Goal: Connect with others: Connect with others

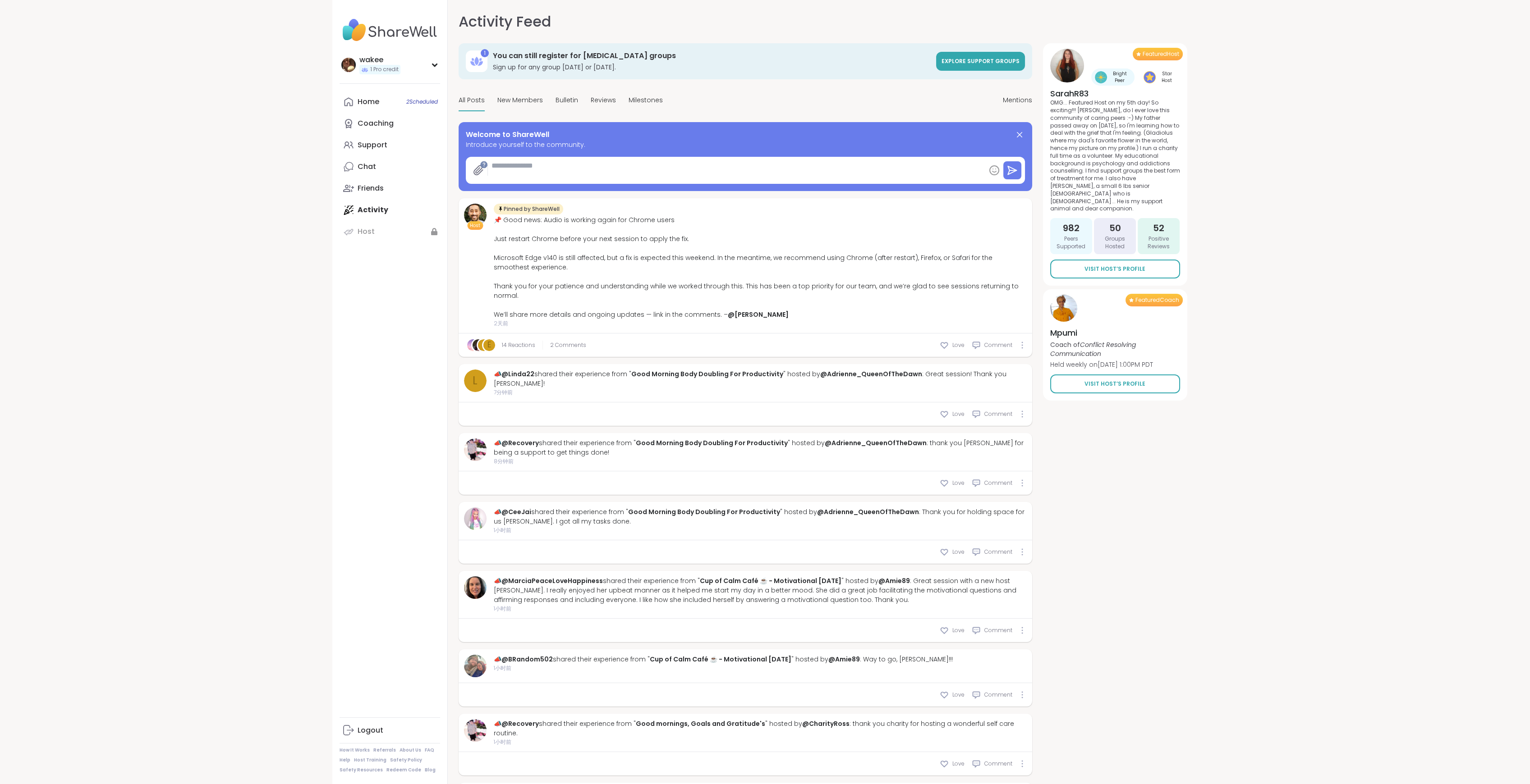
click at [277, 355] on div "wakee 1 Pro credit wakee 1 Pro credit Profile Membership Settings Help Home 2 S…" at bounding box center [765, 402] width 1530 height 804
click at [408, 178] on link "Chat" at bounding box center [390, 167] width 100 height 22
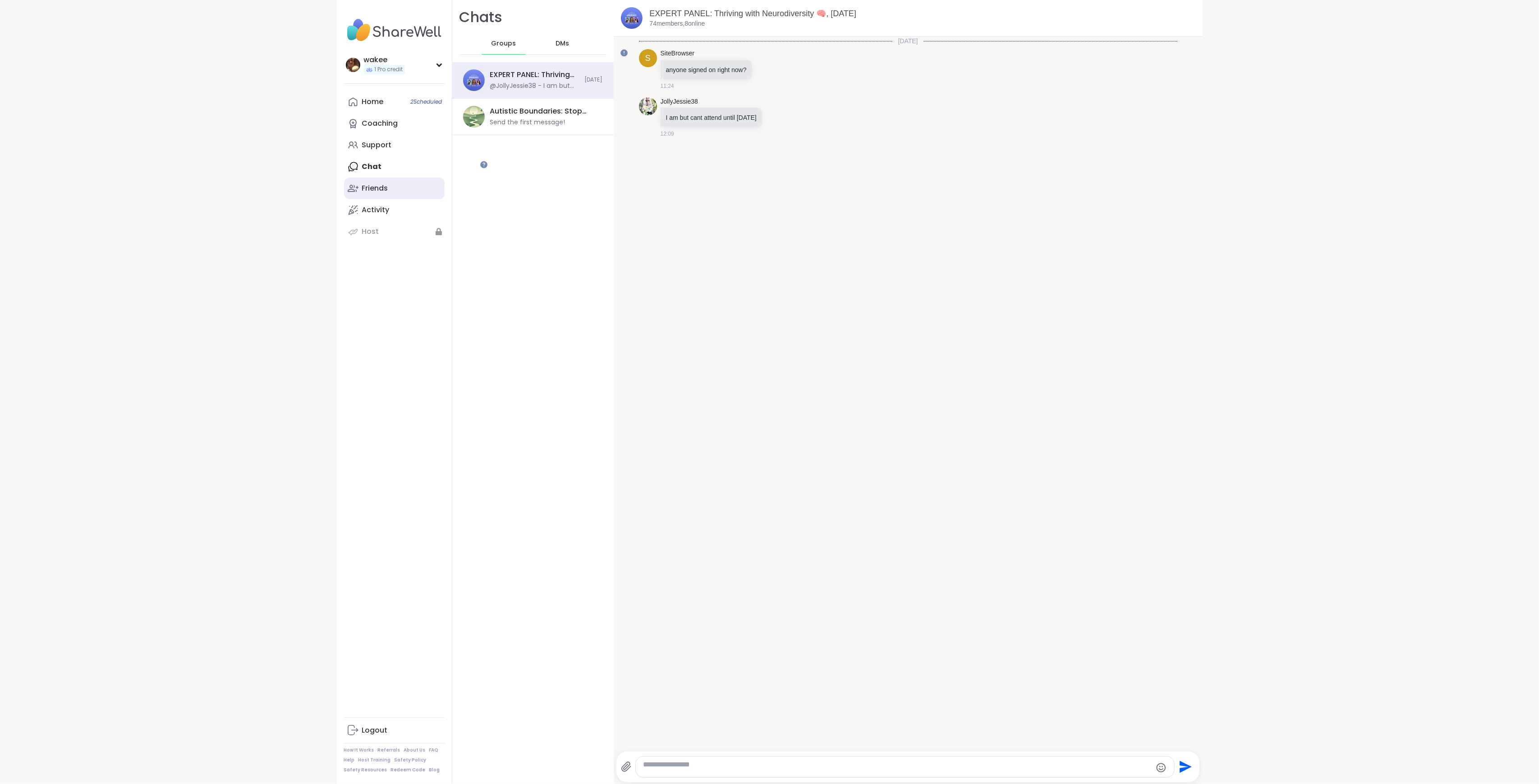
click at [416, 199] on link "Friends" at bounding box center [394, 188] width 100 height 22
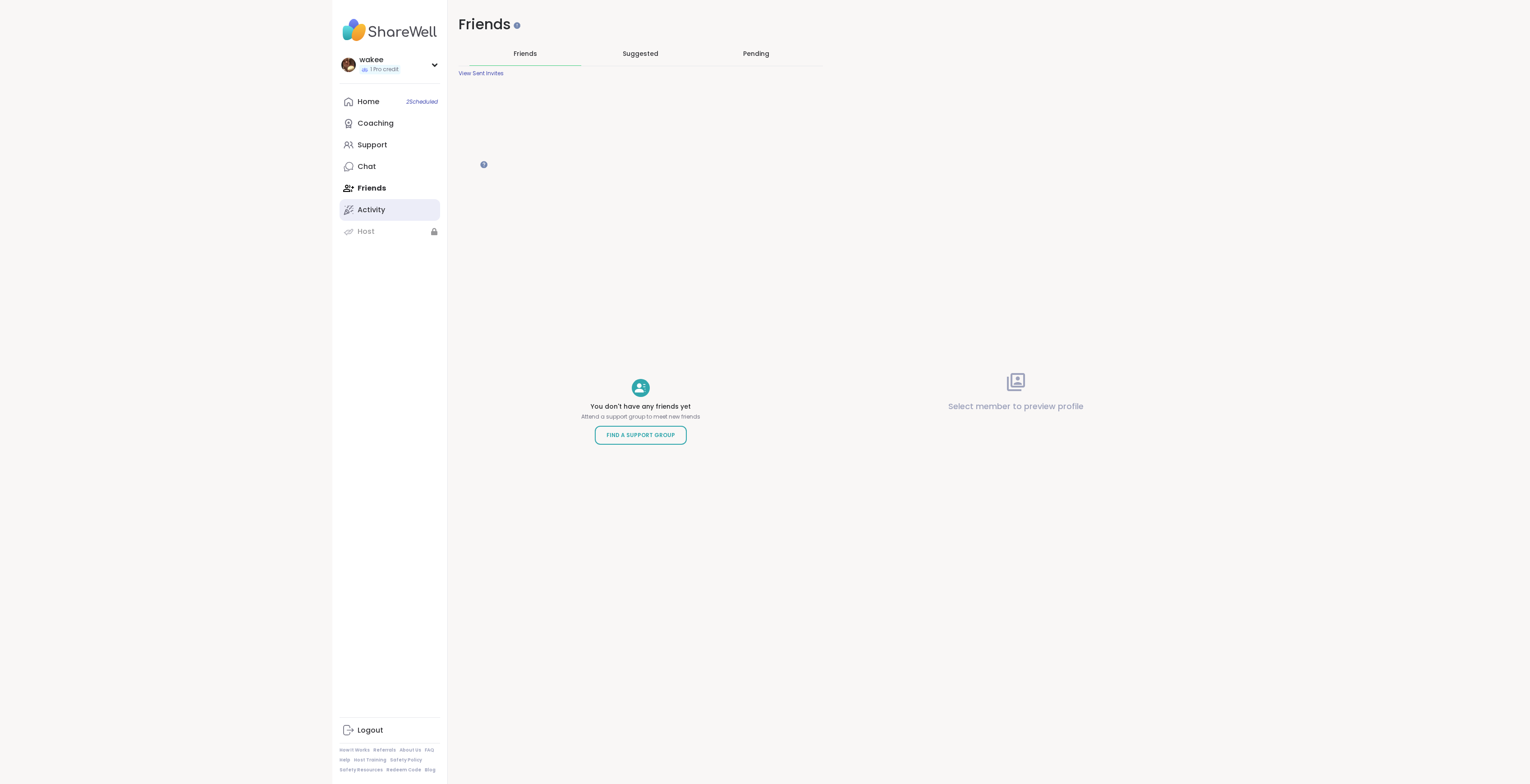
click at [432, 221] on link "Activity" at bounding box center [390, 210] width 100 height 22
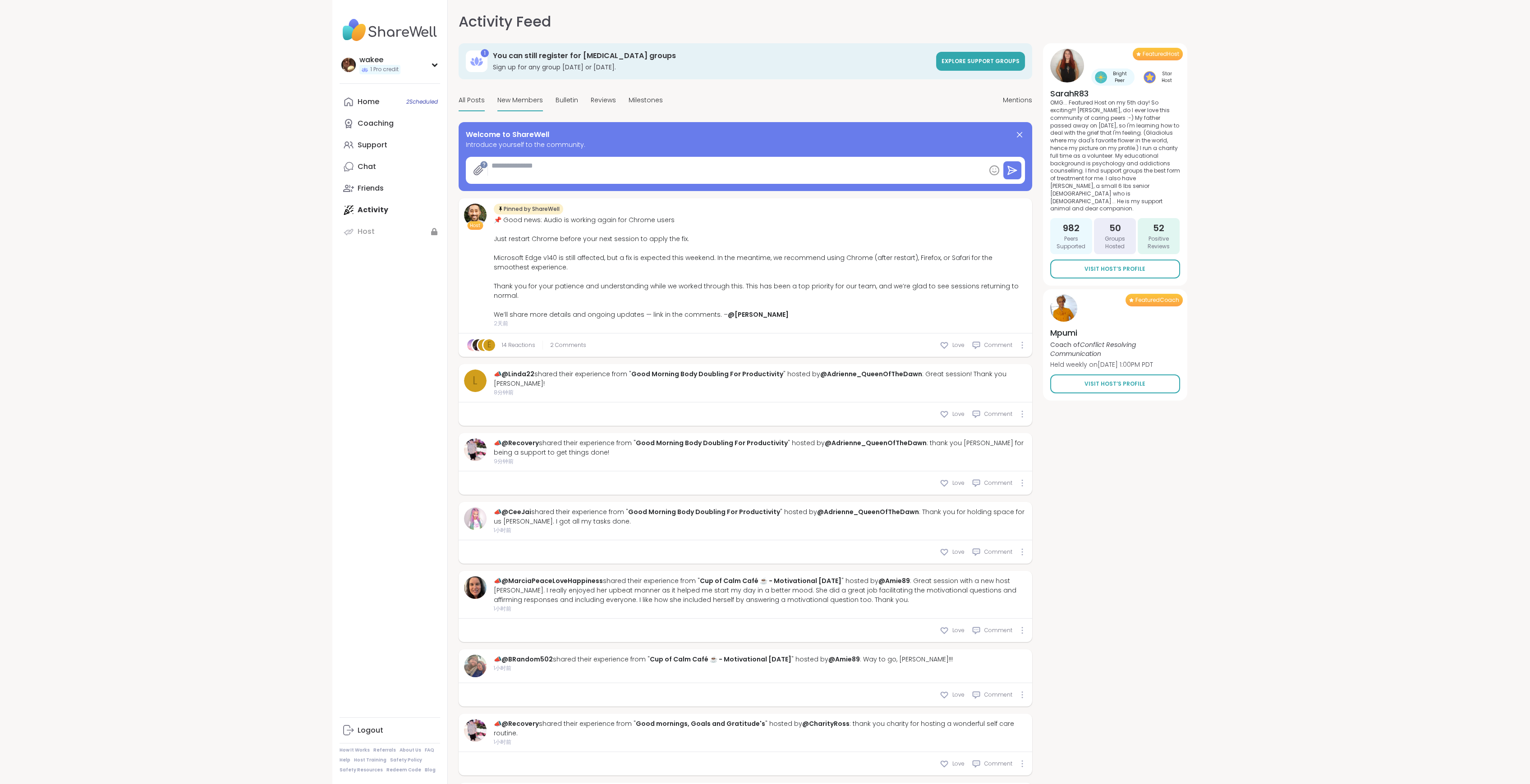
click at [543, 105] on span "New Members" at bounding box center [520, 100] width 45 height 10
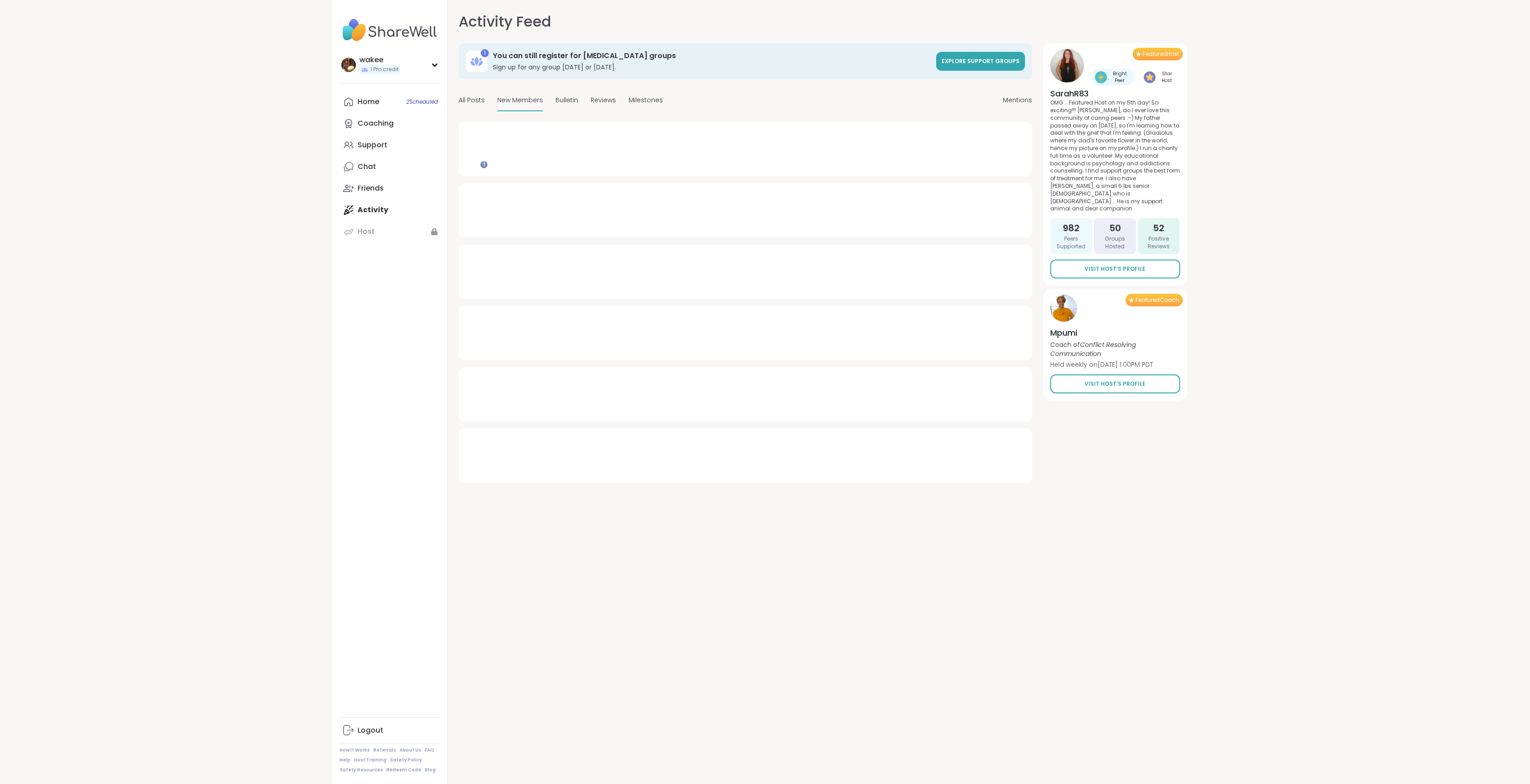
type textarea "*"
